Goal: Information Seeking & Learning: Learn about a topic

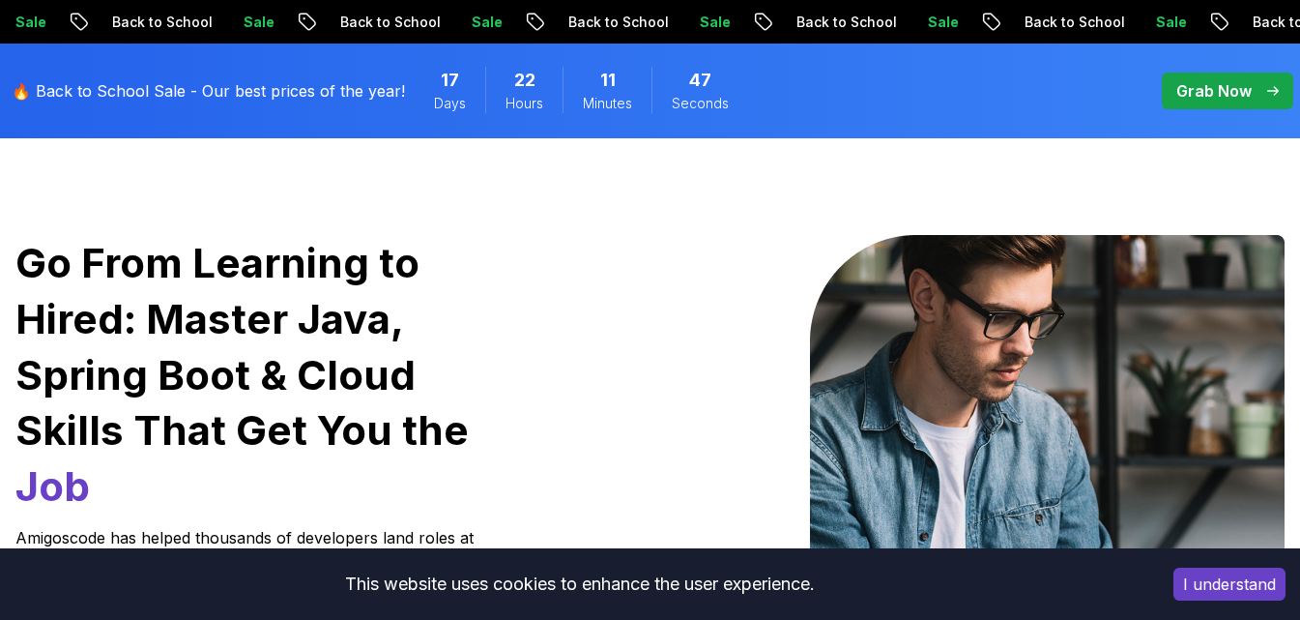
click at [1240, 595] on button "I understand" at bounding box center [1230, 583] width 112 height 33
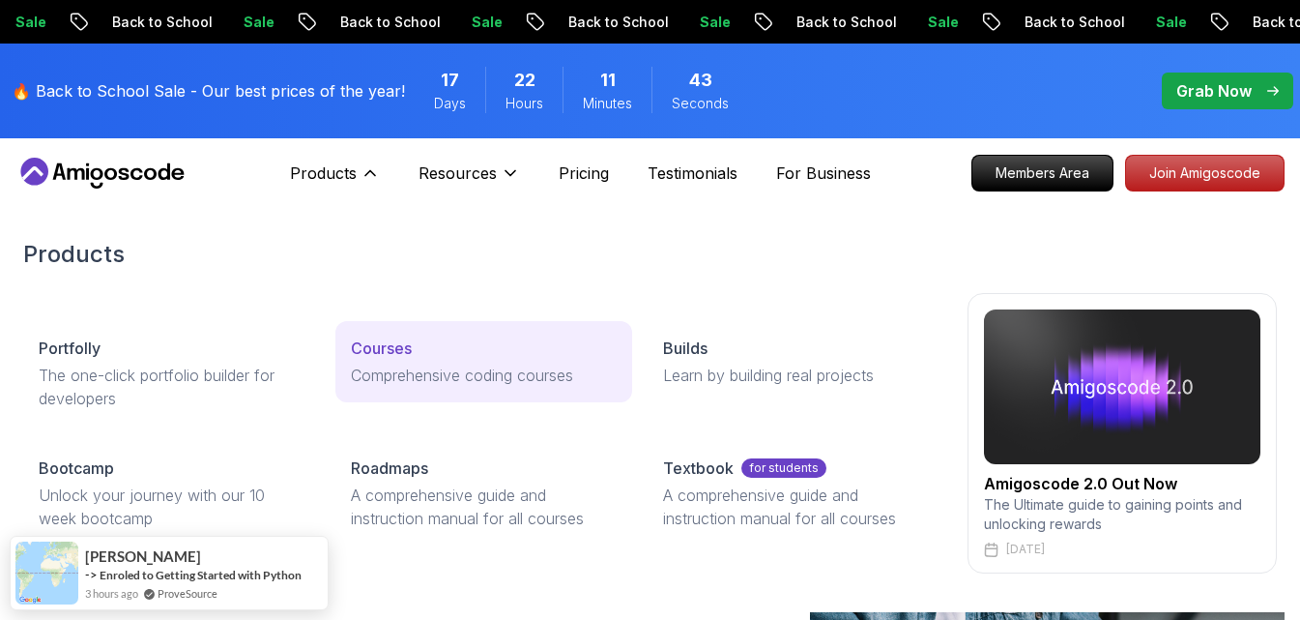
click at [408, 345] on p "Courses" at bounding box center [381, 347] width 61 height 23
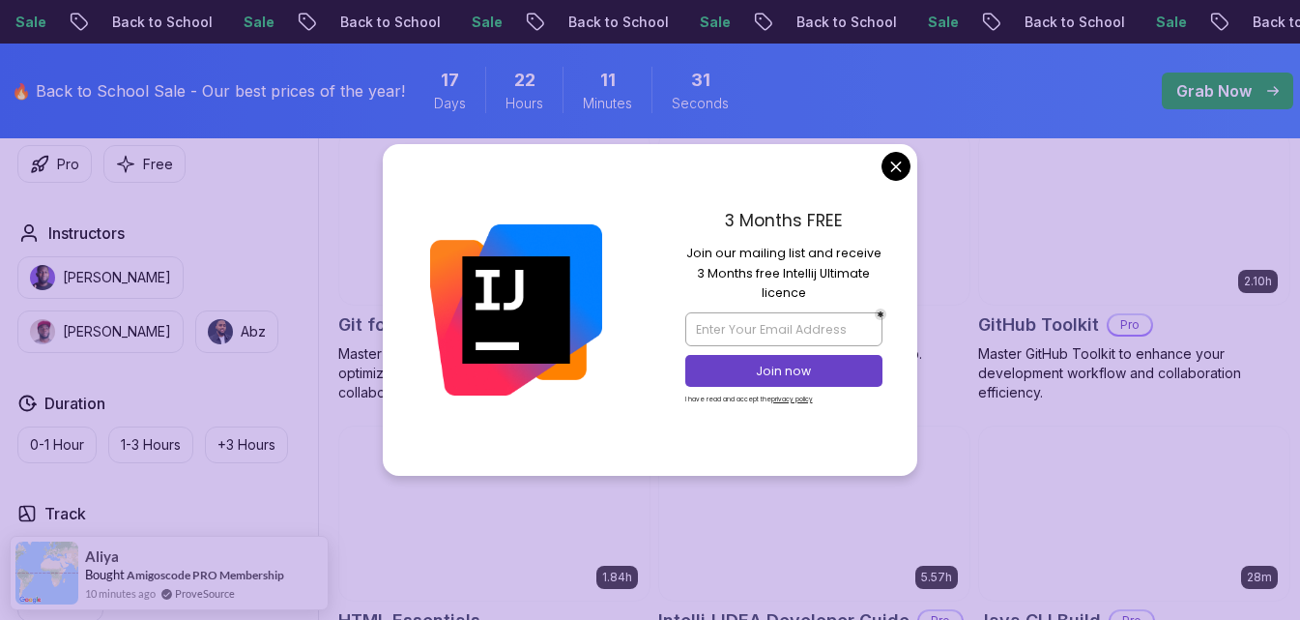
scroll to position [2127, 0]
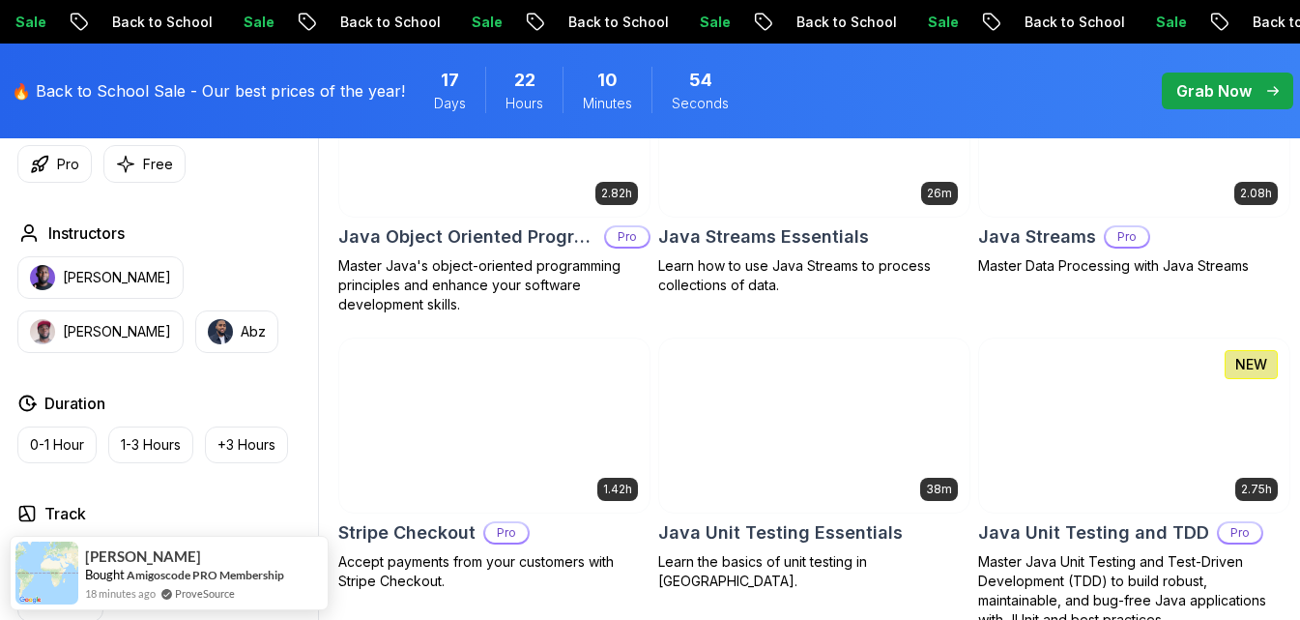
scroll to position [2997, 0]
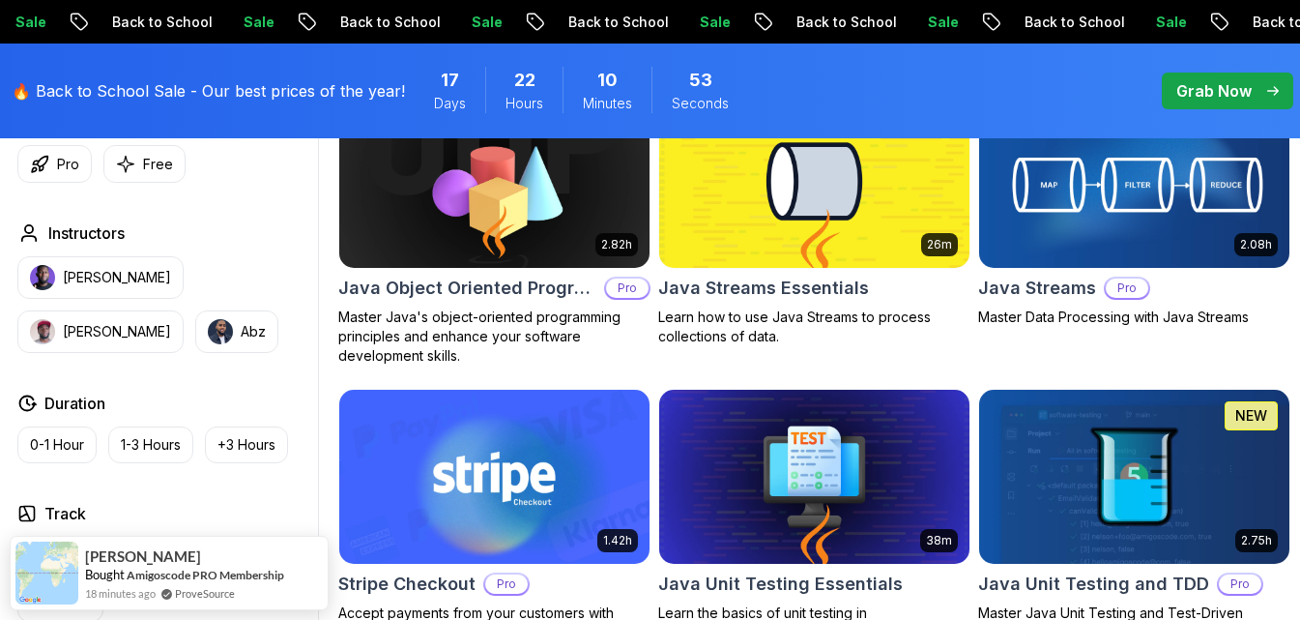
click at [1038, 255] on img at bounding box center [1135, 181] width 326 height 183
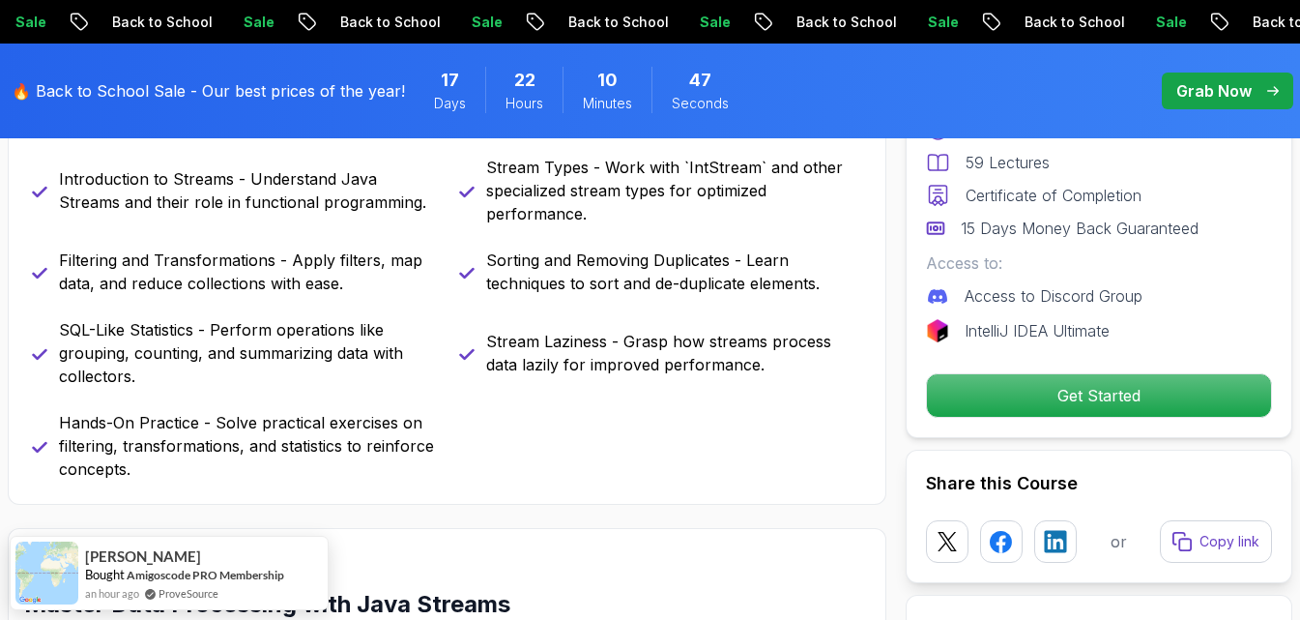
scroll to position [967, 0]
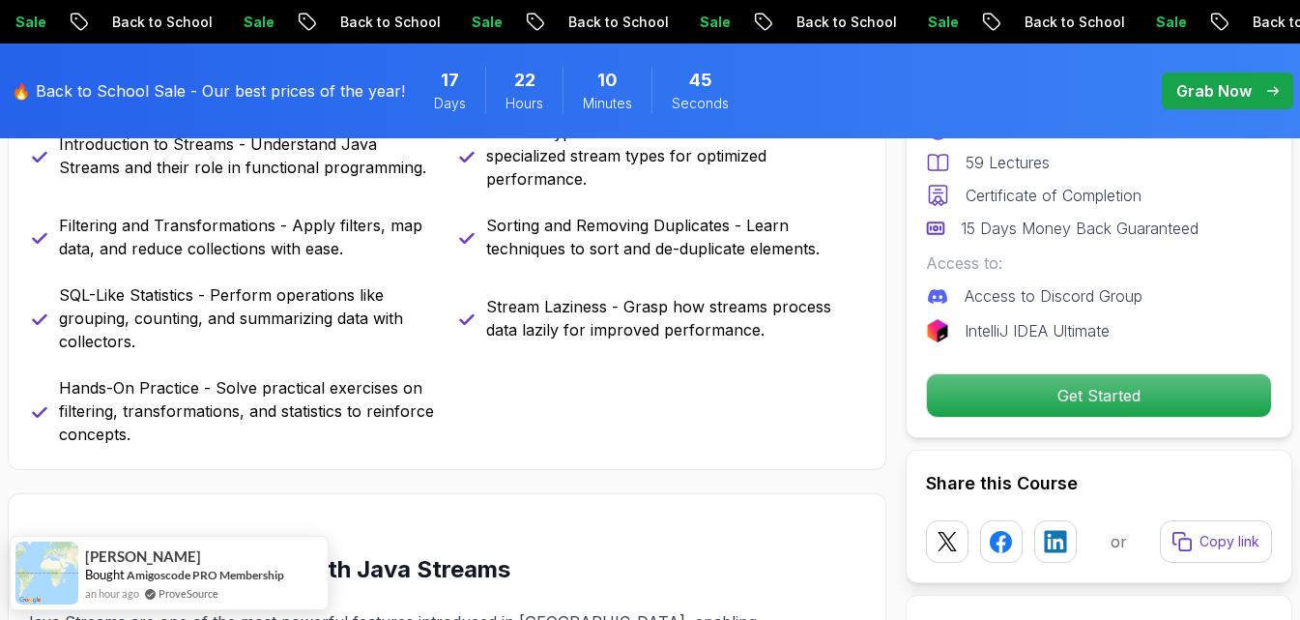
click at [240, 251] on p "Filtering and Transformations - Apply filters, map data, and reduce collections…" at bounding box center [247, 237] width 377 height 46
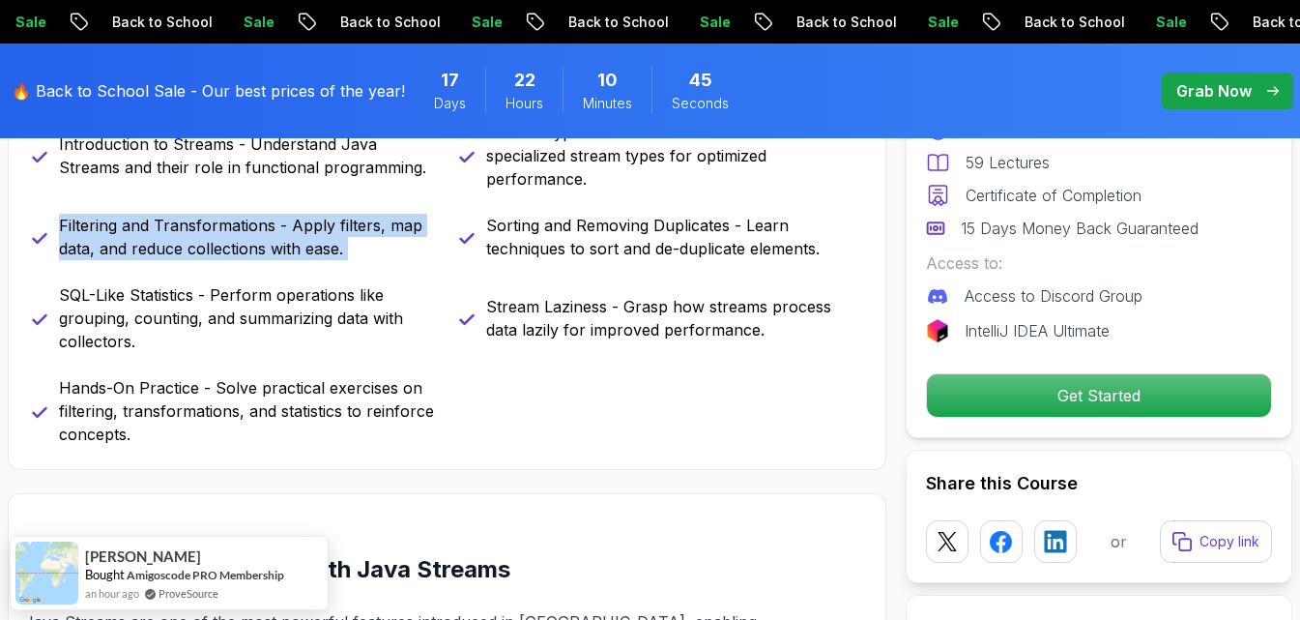
click at [240, 251] on p "Filtering and Transformations - Apply filters, map data, and reduce collections…" at bounding box center [247, 237] width 377 height 46
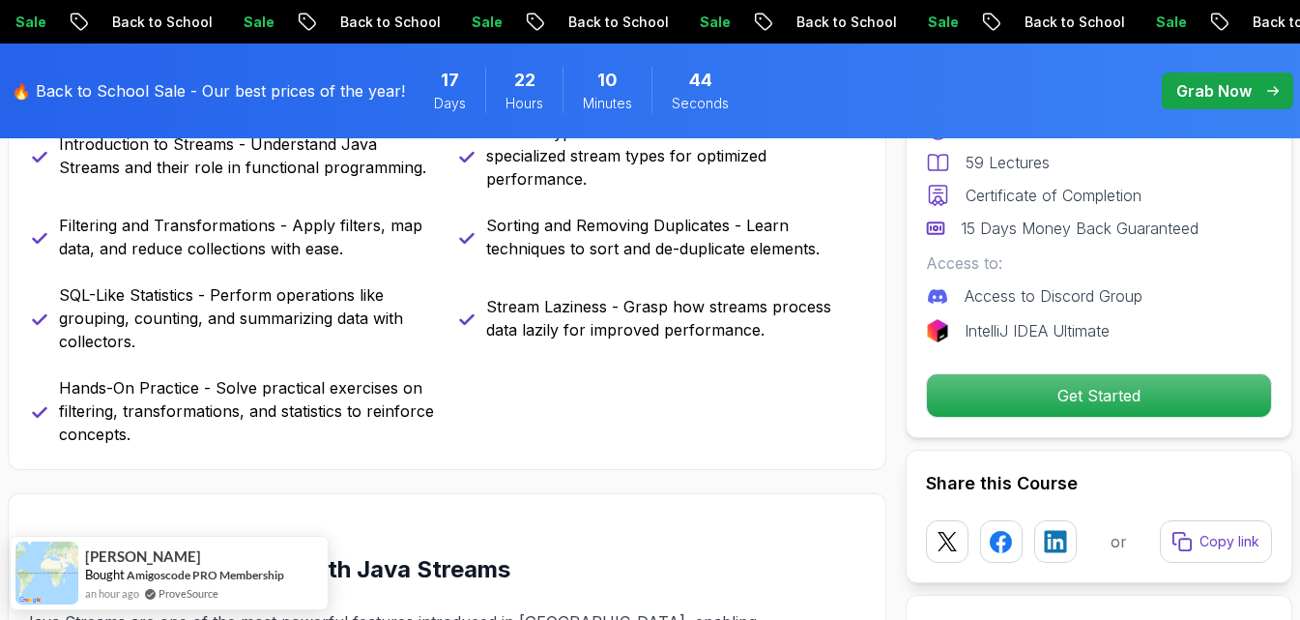
click at [249, 290] on p "SQL-Like Statistics - Perform operations like grouping, counting, and summarizi…" at bounding box center [247, 318] width 377 height 70
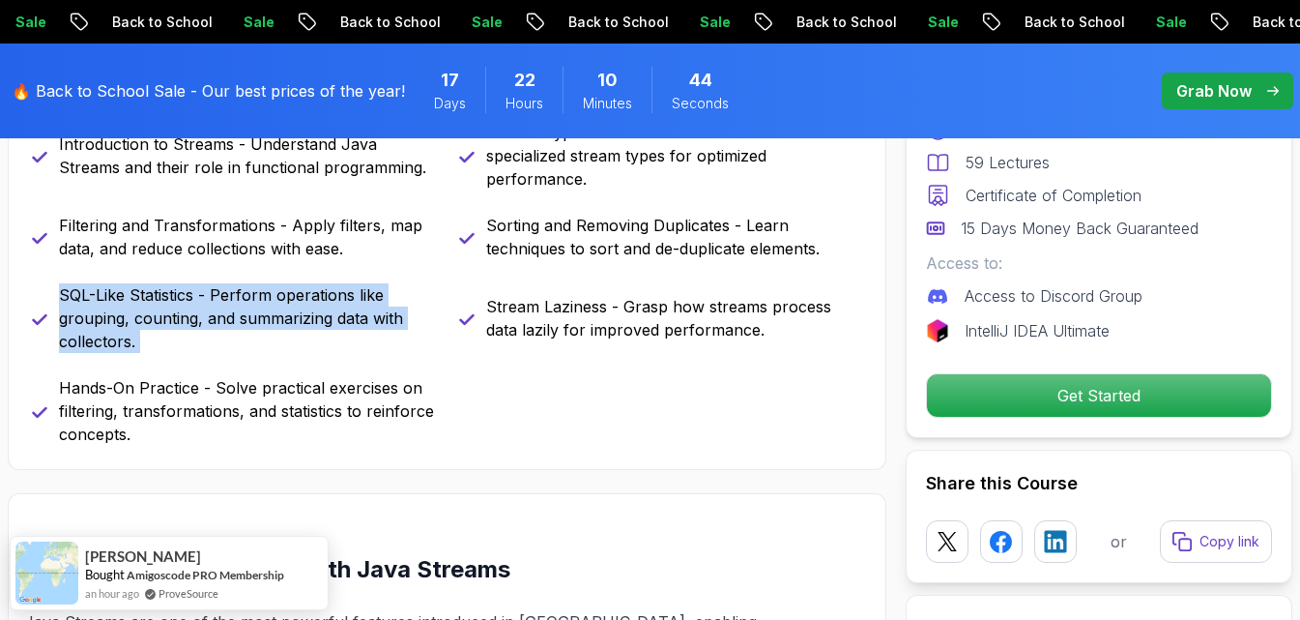
click at [249, 290] on p "SQL-Like Statistics - Perform operations like grouping, counting, and summarizi…" at bounding box center [247, 318] width 377 height 70
click at [163, 312] on p "SQL-Like Statistics - Perform operations like grouping, counting, and summarizi…" at bounding box center [247, 318] width 377 height 70
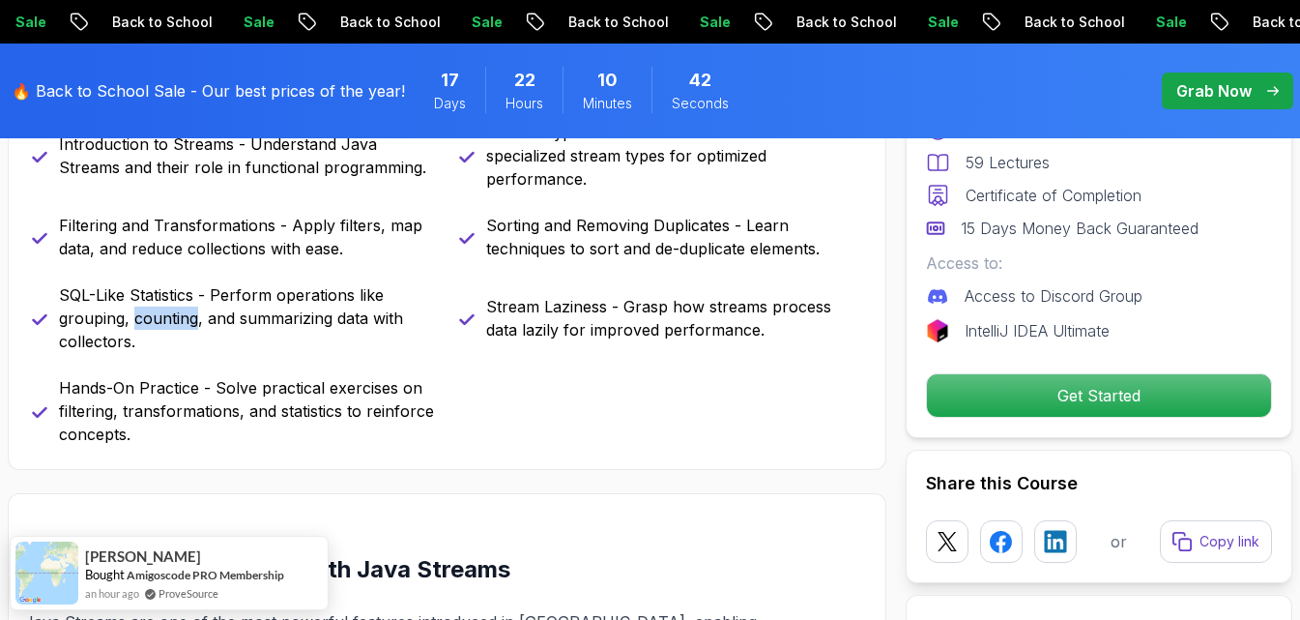
click at [163, 312] on p "SQL-Like Statistics - Perform operations like grouping, counting, and summarizi…" at bounding box center [247, 318] width 377 height 70
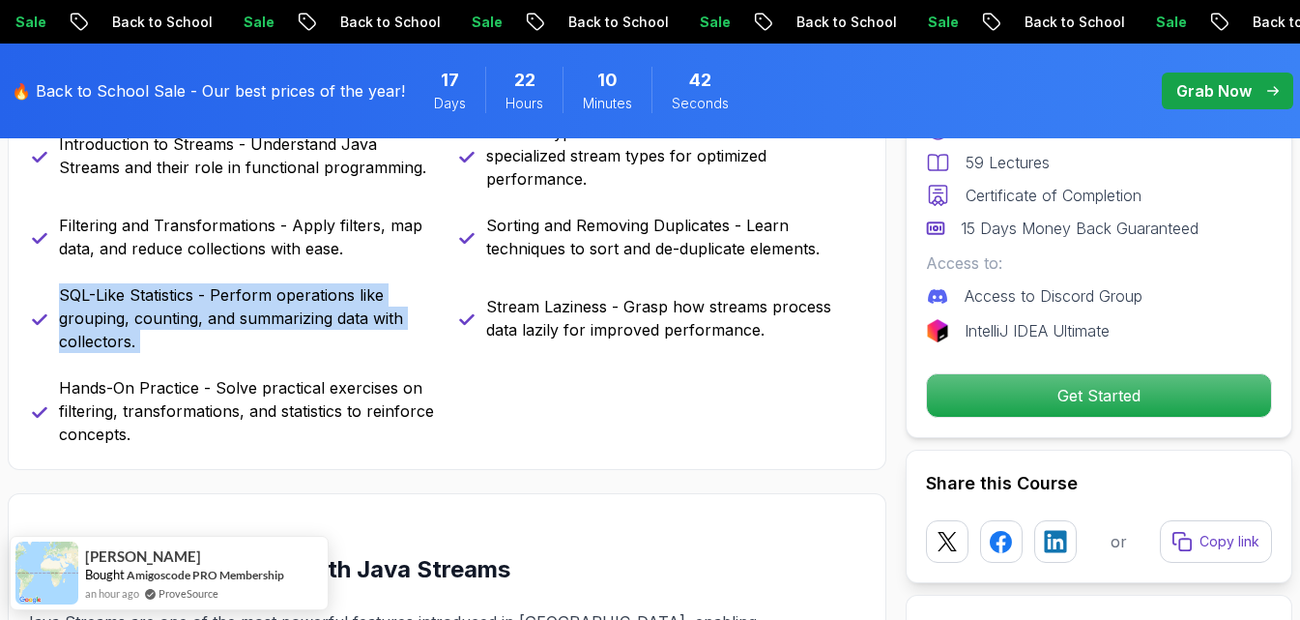
click at [163, 312] on p "SQL-Like Statistics - Perform operations like grouping, counting, and summarizi…" at bounding box center [247, 318] width 377 height 70
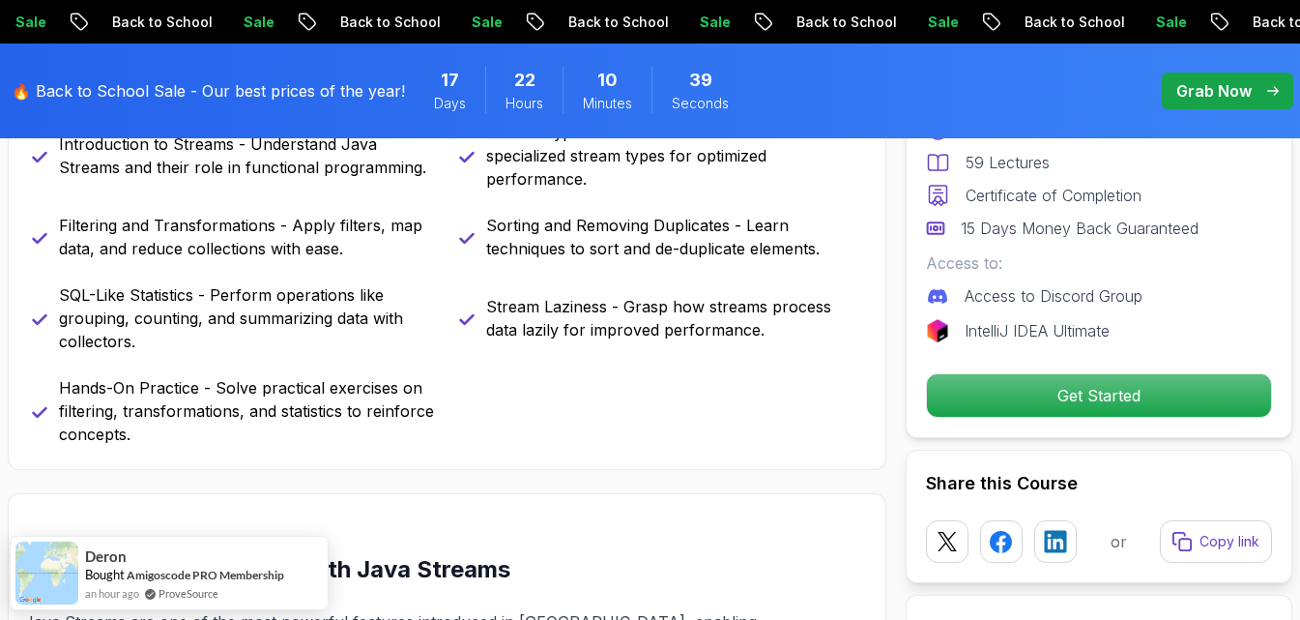
click at [182, 397] on p "Hands-On Practice - Solve practical exercises on filtering, transformations, an…" at bounding box center [247, 411] width 377 height 70
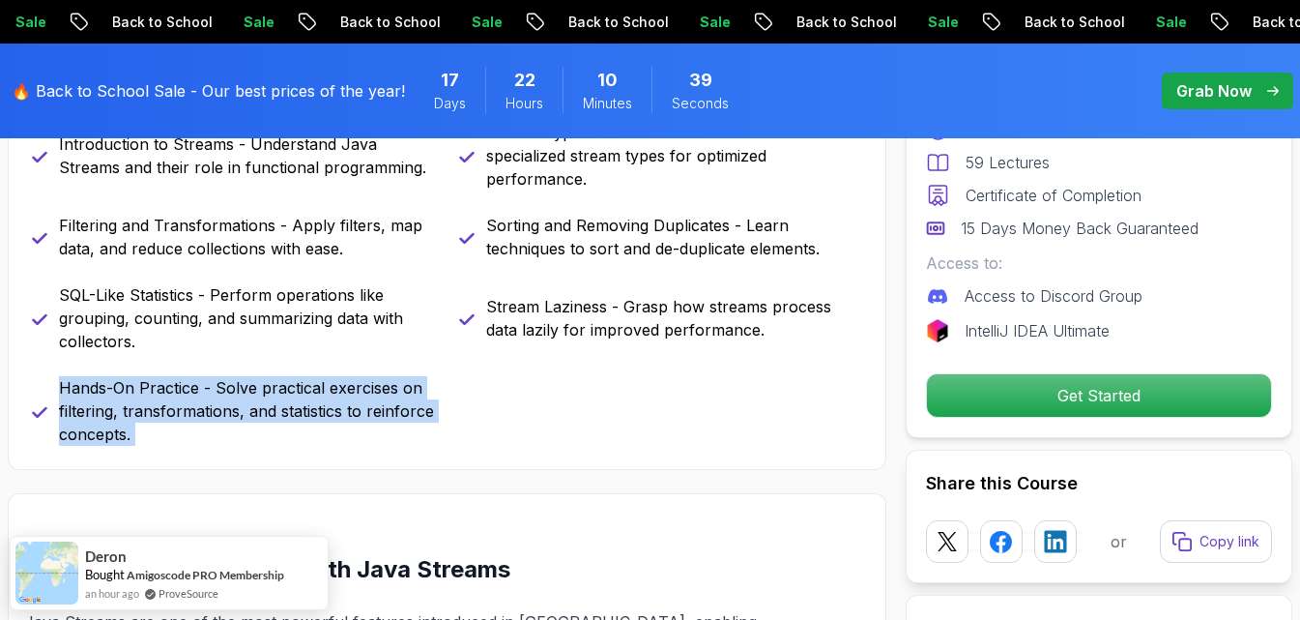
click at [182, 397] on p "Hands-On Practice - Solve practical exercises on filtering, transformations, an…" at bounding box center [247, 411] width 377 height 70
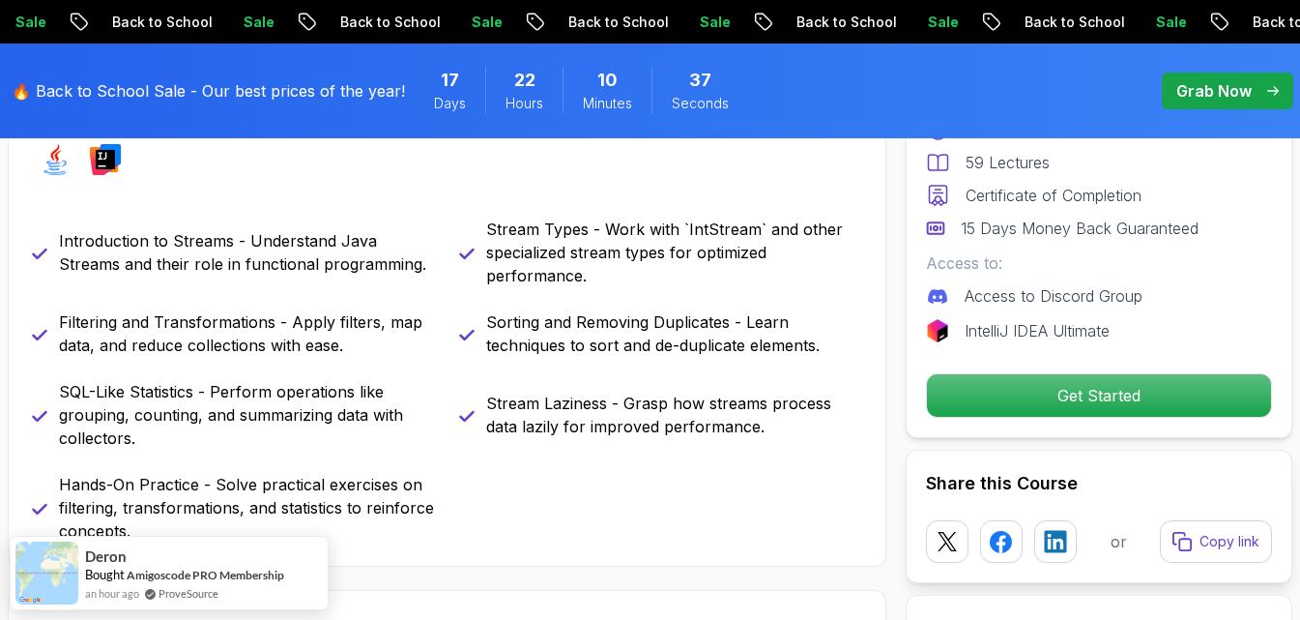
click at [603, 256] on p "Stream Types - Work with `IntStream` and other specialized stream types for opt…" at bounding box center [674, 253] width 377 height 70
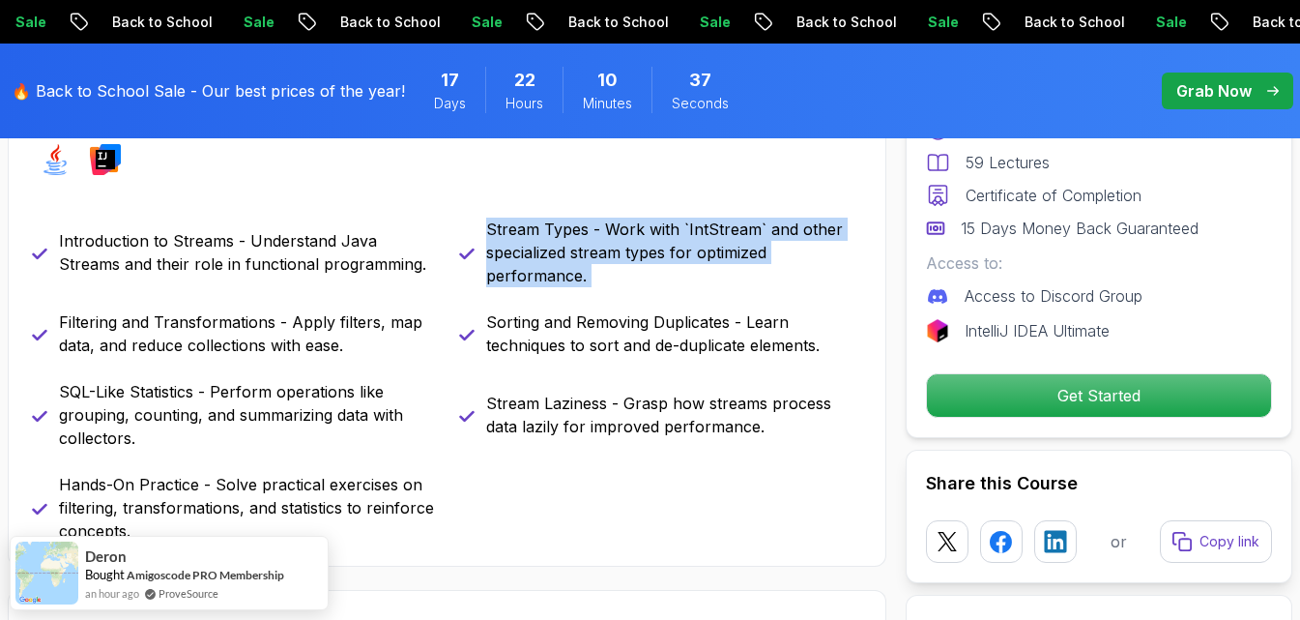
click at [603, 256] on p "Stream Types - Work with `IntStream` and other specialized stream types for opt…" at bounding box center [674, 253] width 377 height 70
